Goal: Transaction & Acquisition: Subscribe to service/newsletter

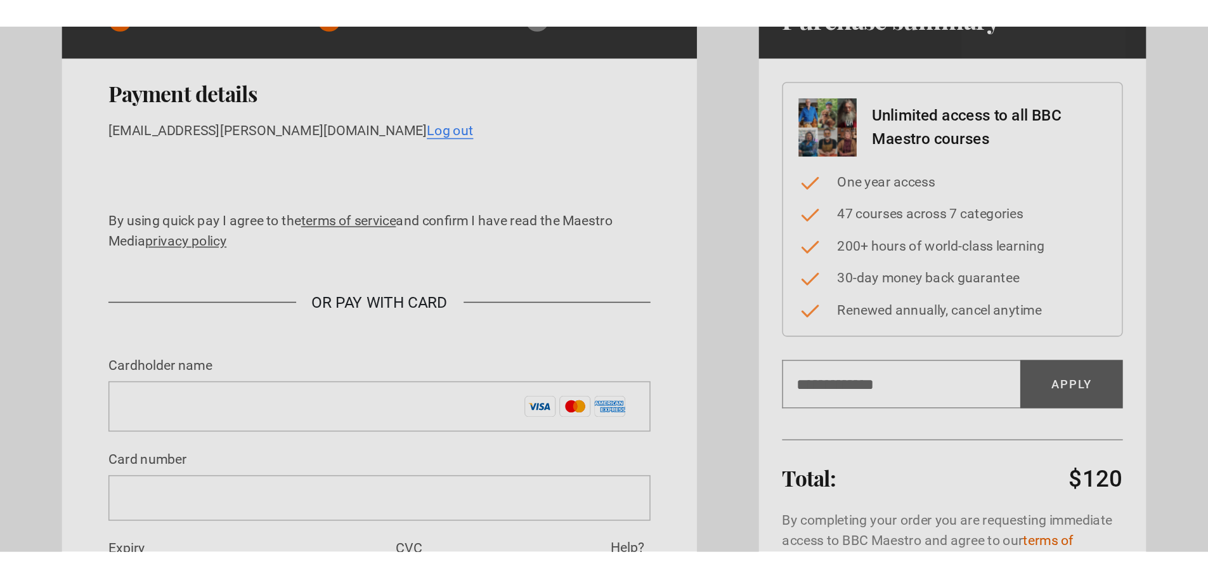
scroll to position [127, 0]
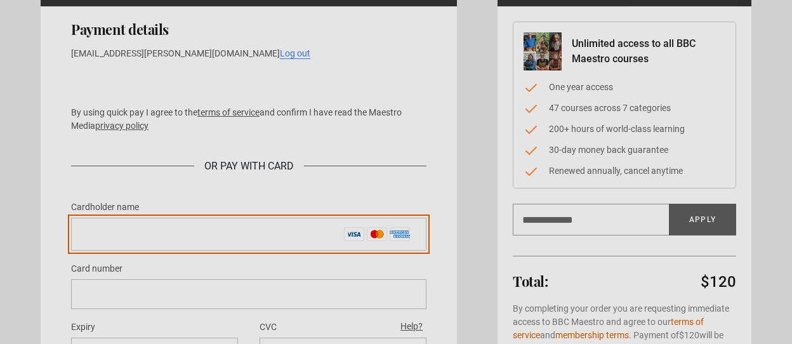
click at [164, 237] on input "Cardholder name *" at bounding box center [248, 234] width 355 height 33
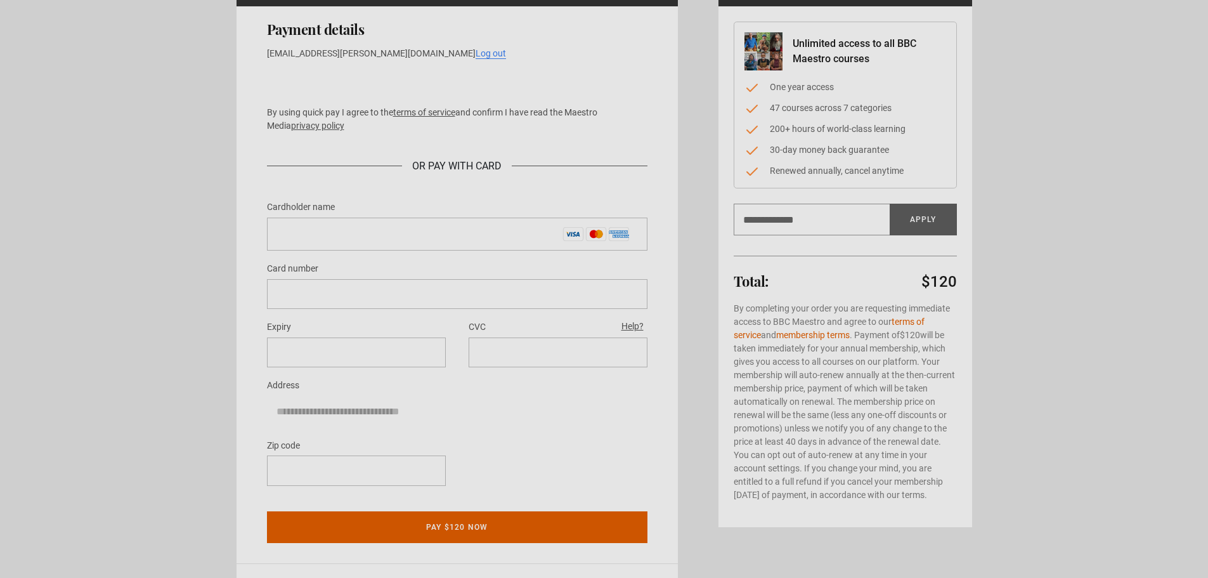
click at [362, 216] on div "Cardholder name *" at bounding box center [457, 224] width 381 height 51
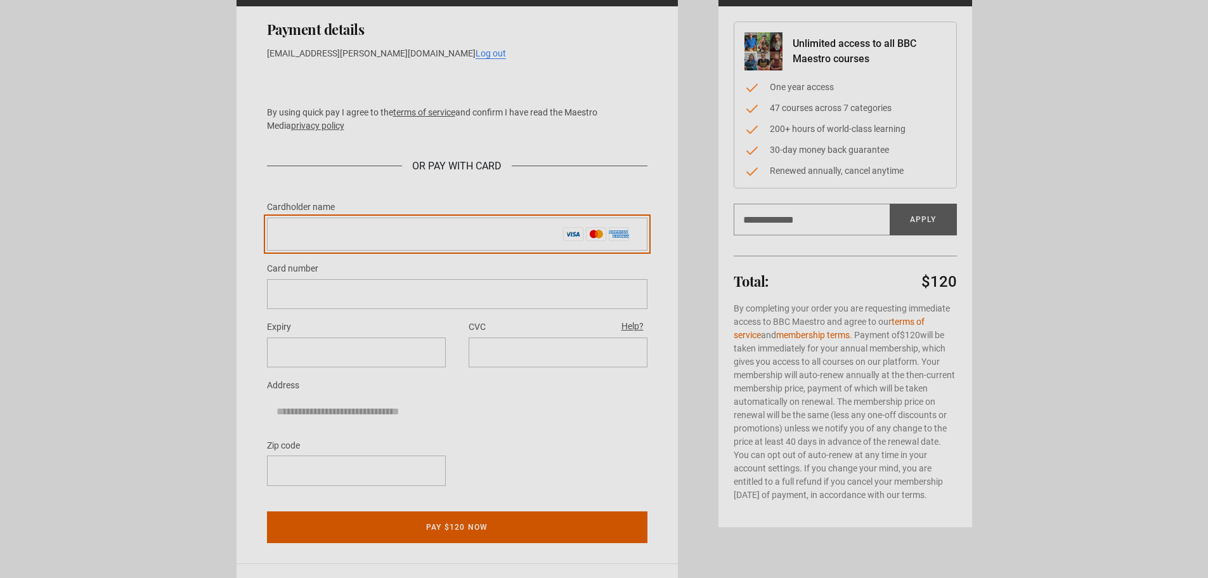
click at [356, 226] on input "Cardholder name *" at bounding box center [457, 234] width 381 height 33
type input "**********"
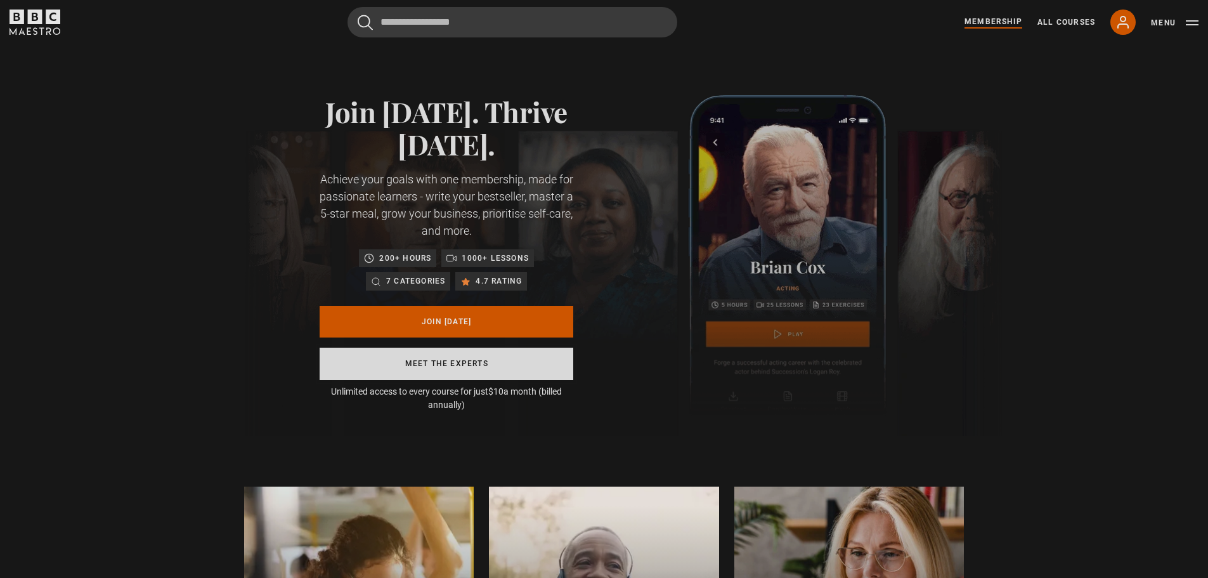
click at [406, 354] on link "Meet the experts" at bounding box center [447, 364] width 254 height 32
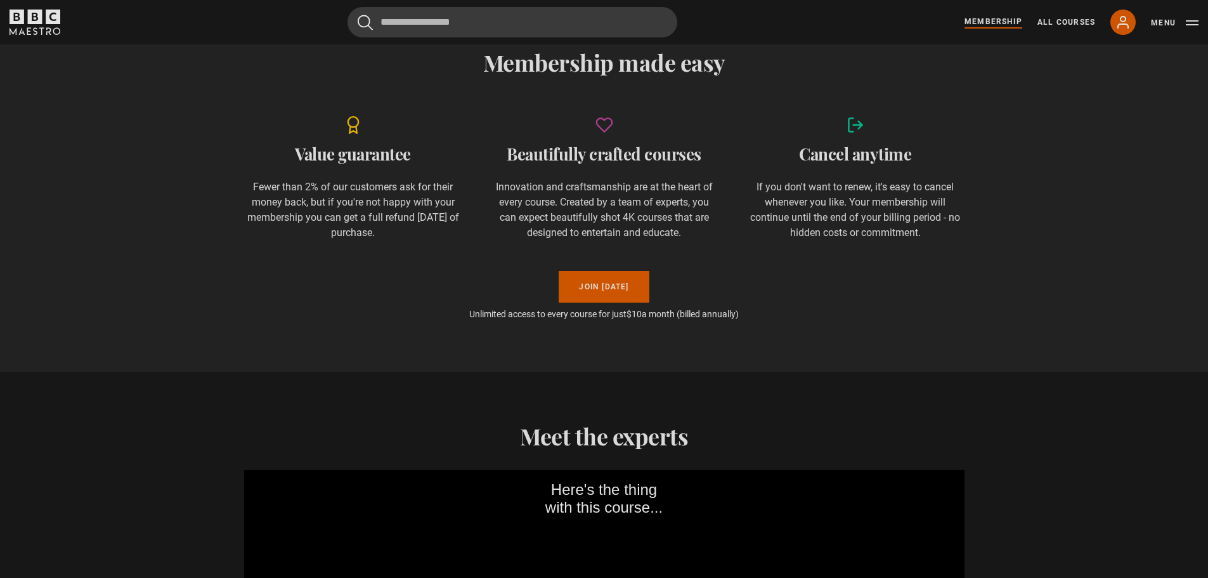
scroll to position [857, 0]
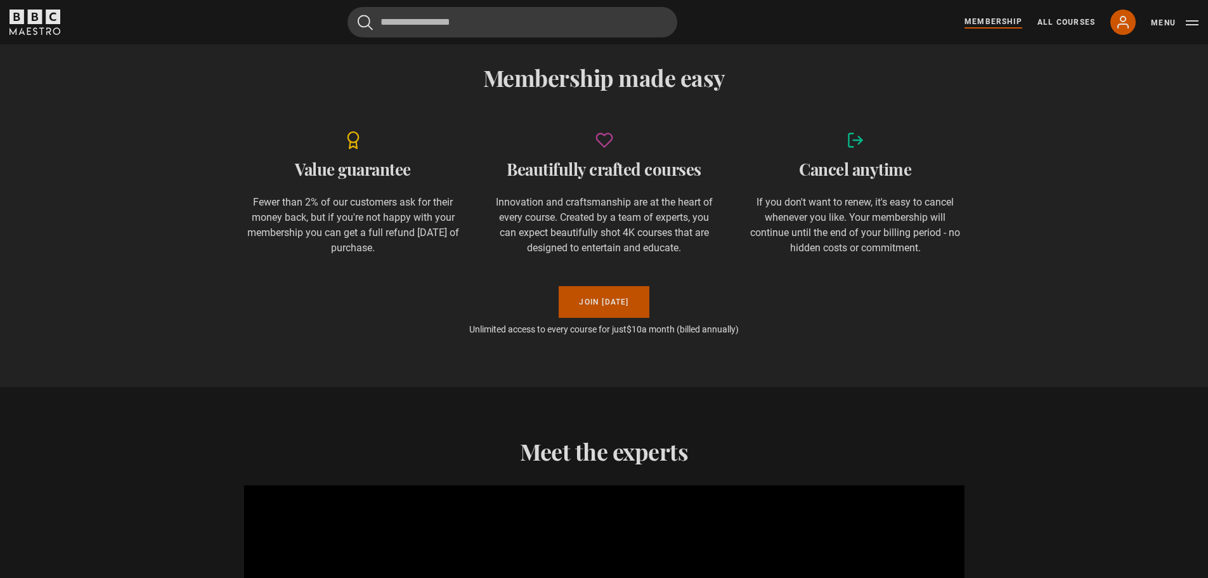
click at [608, 307] on link "Join Today" at bounding box center [604, 302] width 90 height 32
click at [608, 299] on link "Join Today" at bounding box center [604, 302] width 90 height 32
